Goal: Transaction & Acquisition: Purchase product/service

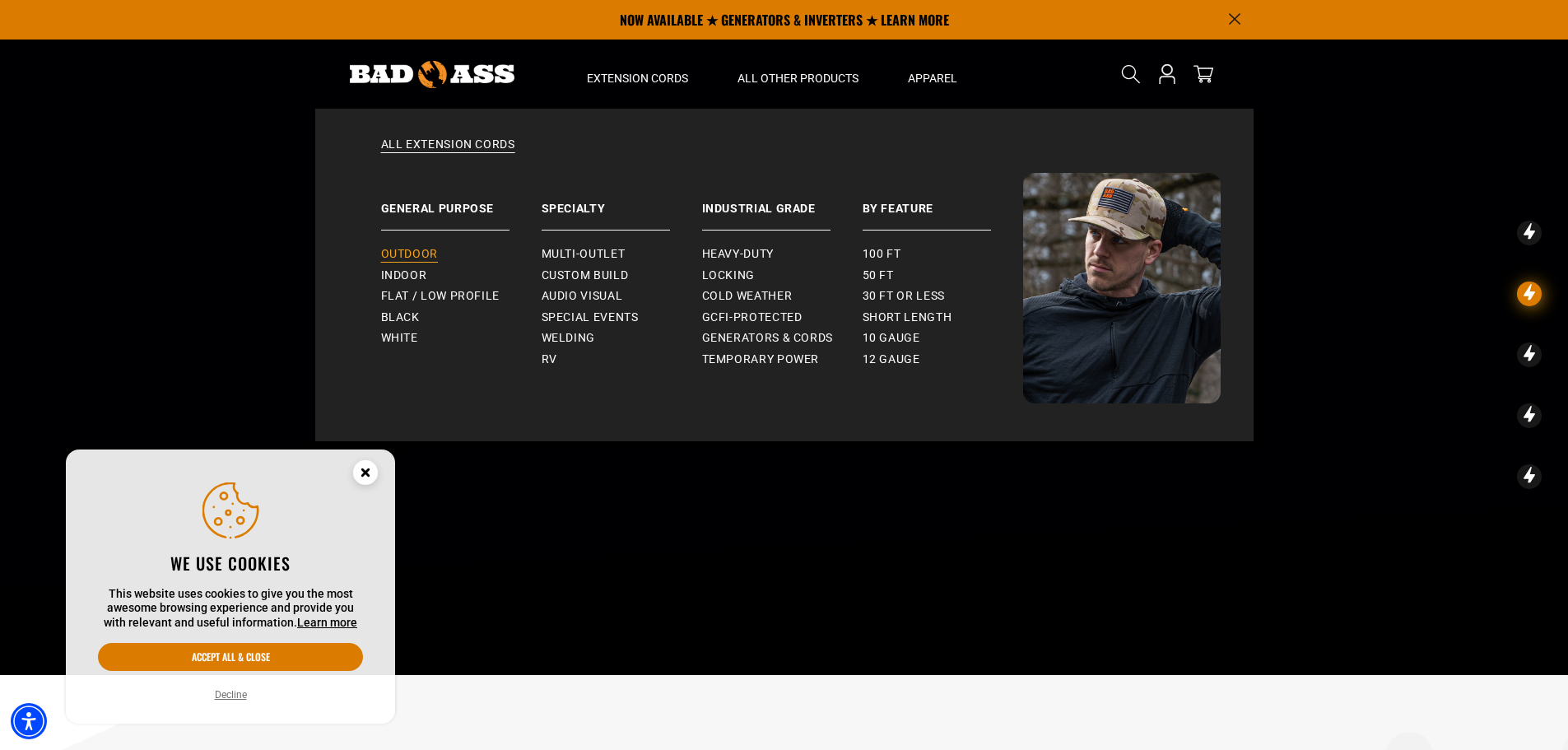
click at [428, 259] on span "Outdoor" at bounding box center [410, 255] width 57 height 15
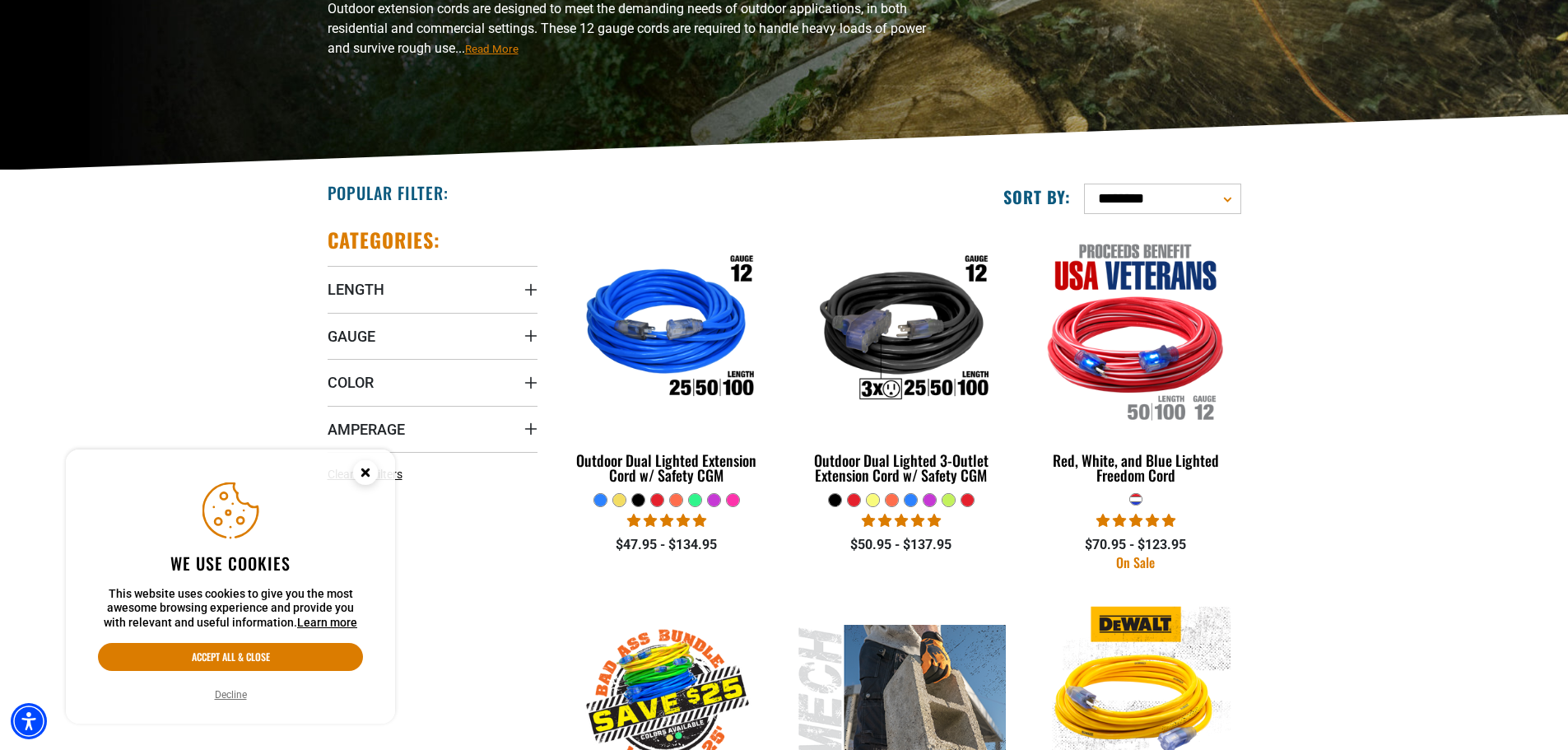
click at [366, 466] on circle "Close this option" at bounding box center [366, 472] width 25 height 25
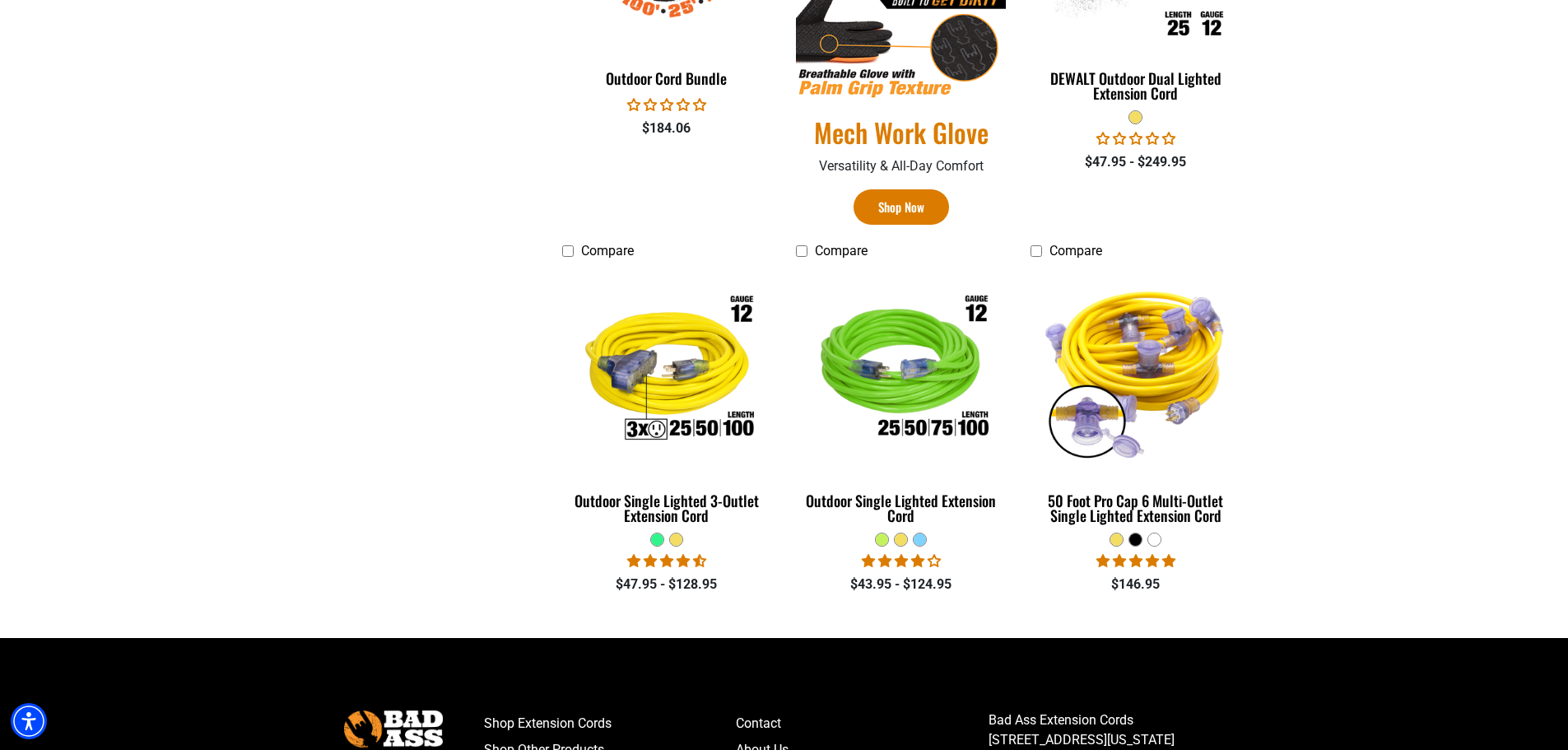
scroll to position [1070, 0]
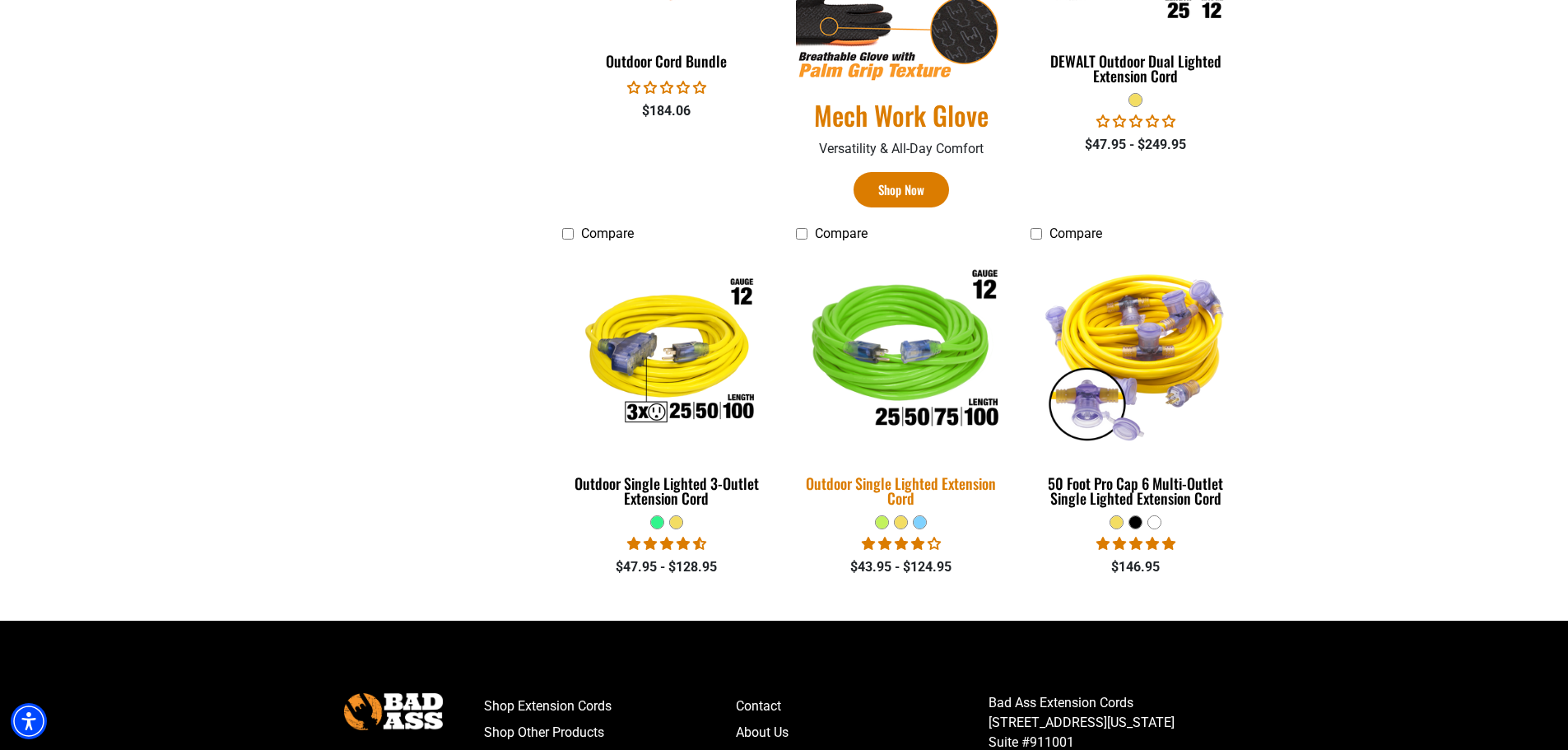
click at [873, 490] on div "Outdoor Single Lighted Extension Cord" at bounding box center [901, 490] width 210 height 29
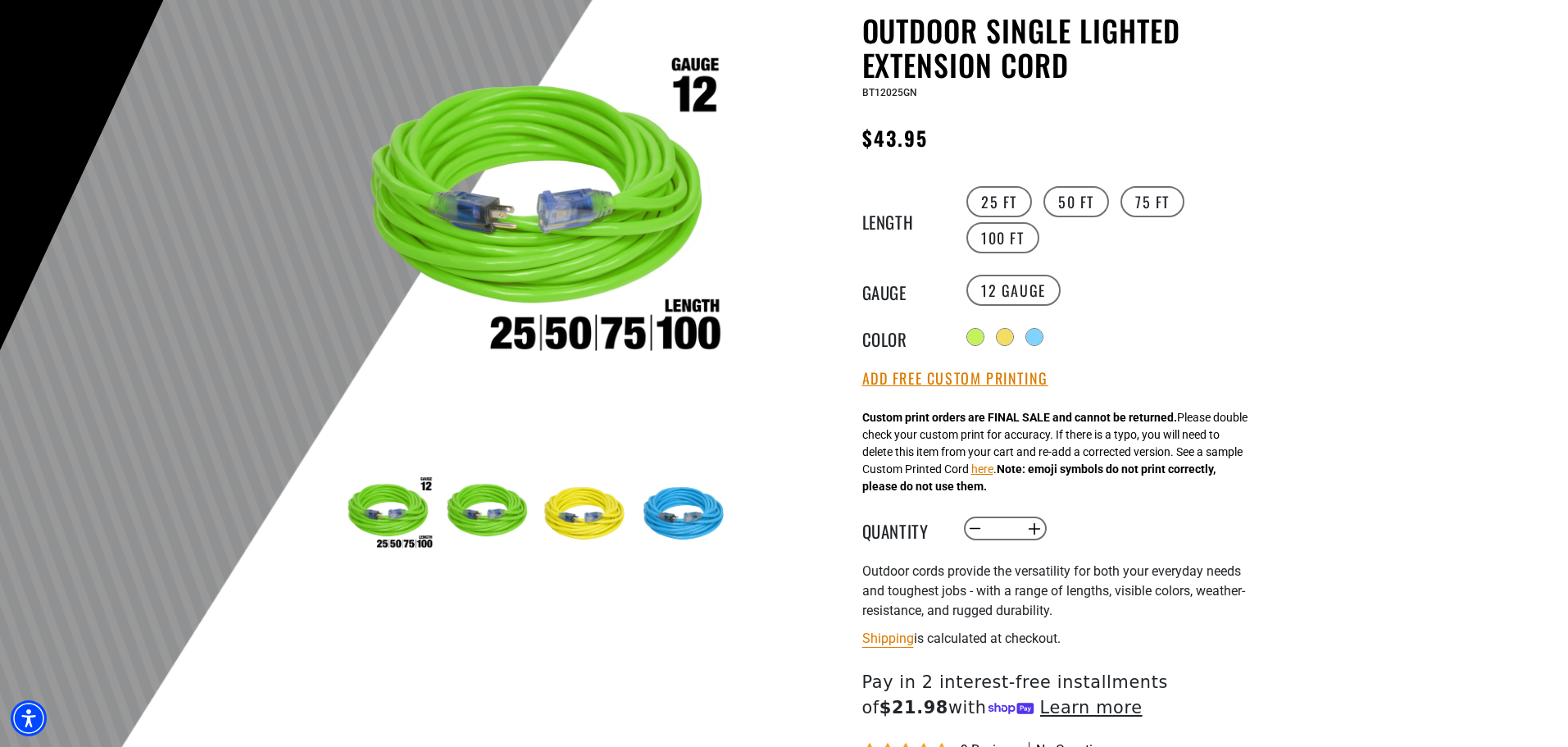
scroll to position [246, 0]
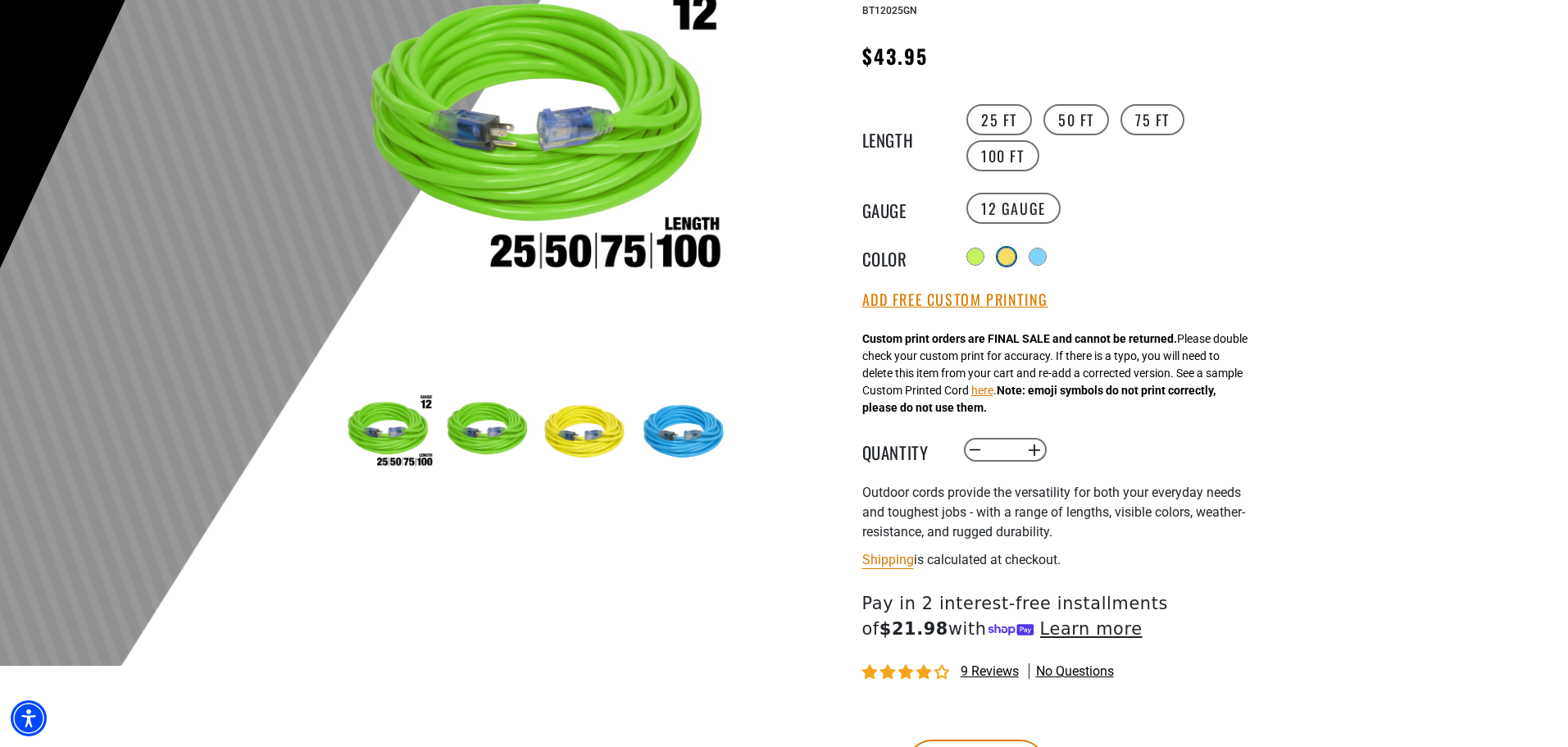
click at [1015, 255] on div at bounding box center [1006, 256] width 16 height 16
